Goal: Information Seeking & Learning: Learn about a topic

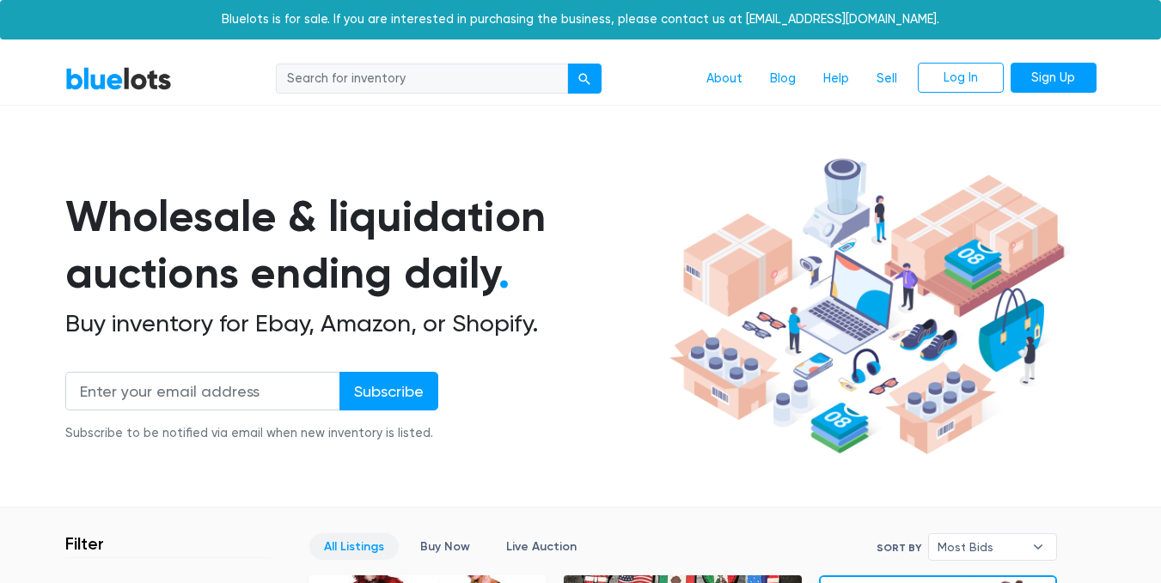
click at [525, 89] on input "search" at bounding box center [422, 79] width 292 height 31
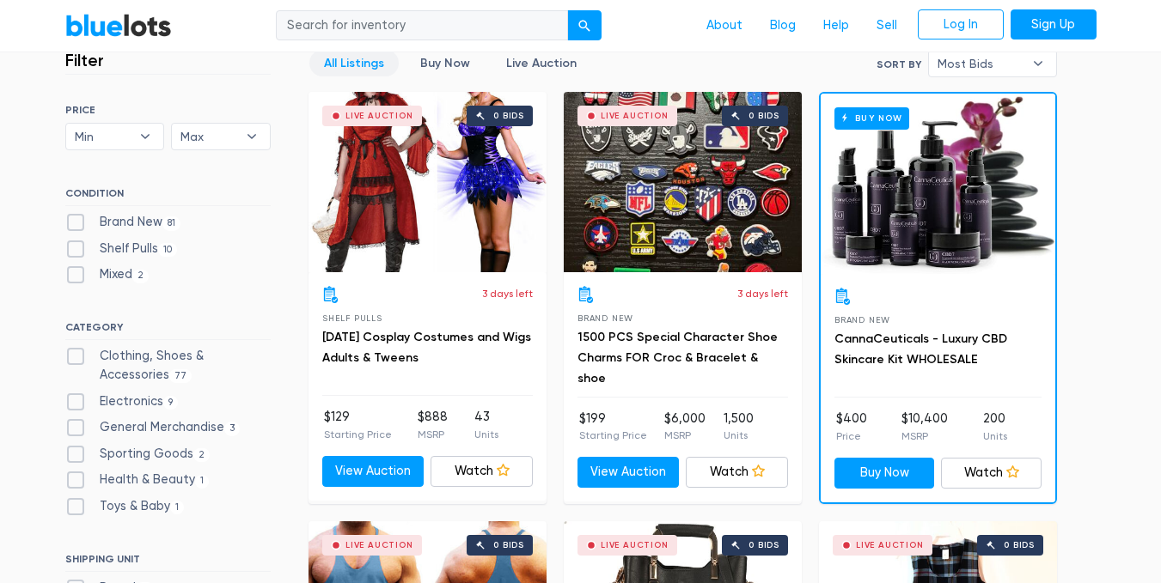
scroll to position [430, 0]
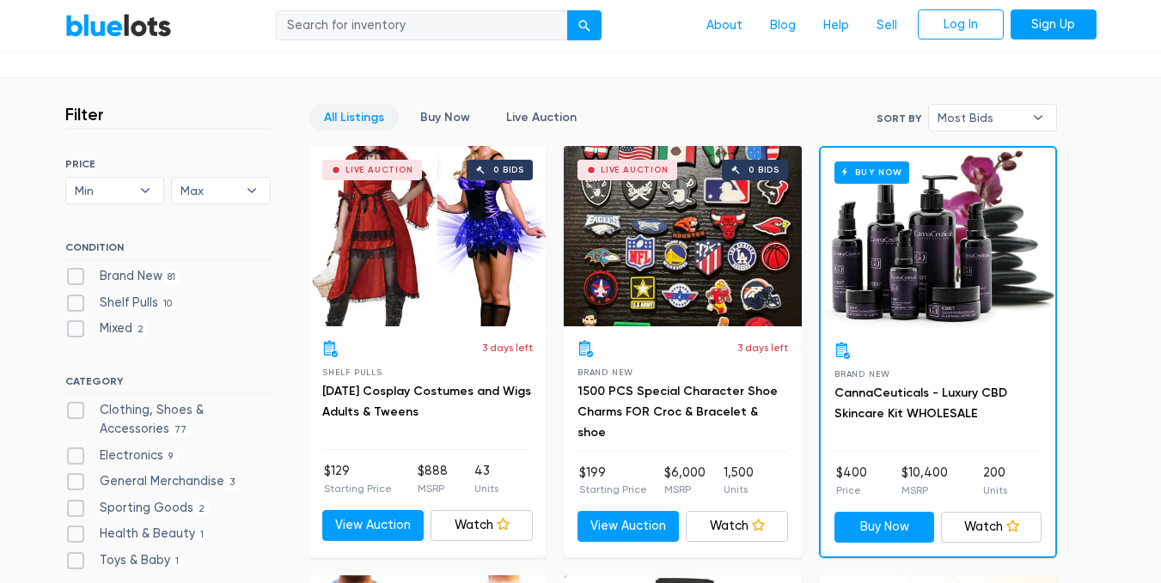
click at [75, 462] on label "Electronics 9" at bounding box center [121, 456] width 113 height 19
click at [75, 458] on input "Electronics 9" at bounding box center [70, 452] width 11 height 11
checkbox input "true"
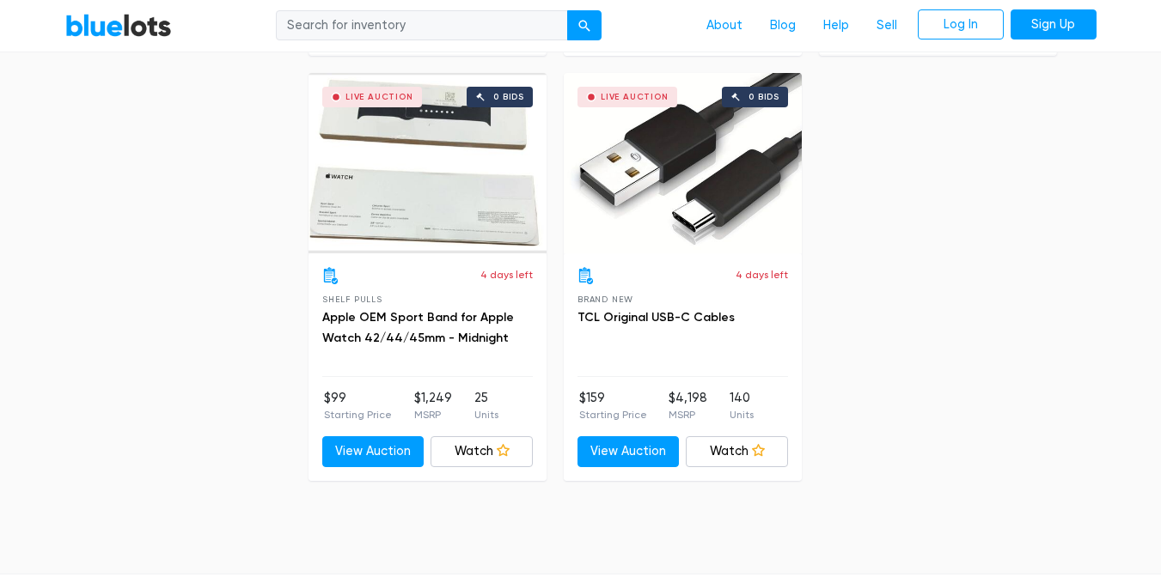
scroll to position [1797, 0]
